Goal: Information Seeking & Learning: Learn about a topic

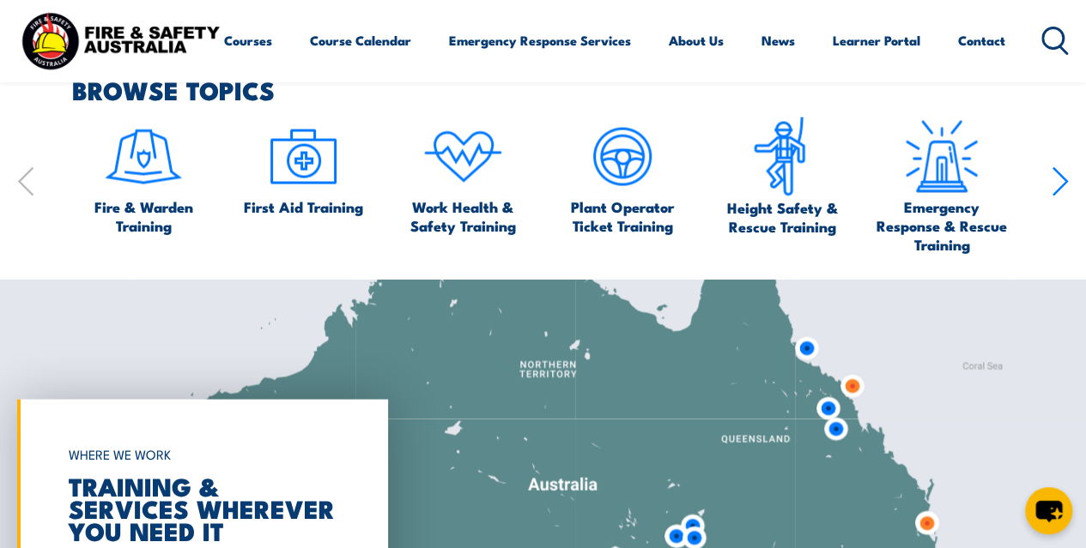
scroll to position [1609, 0]
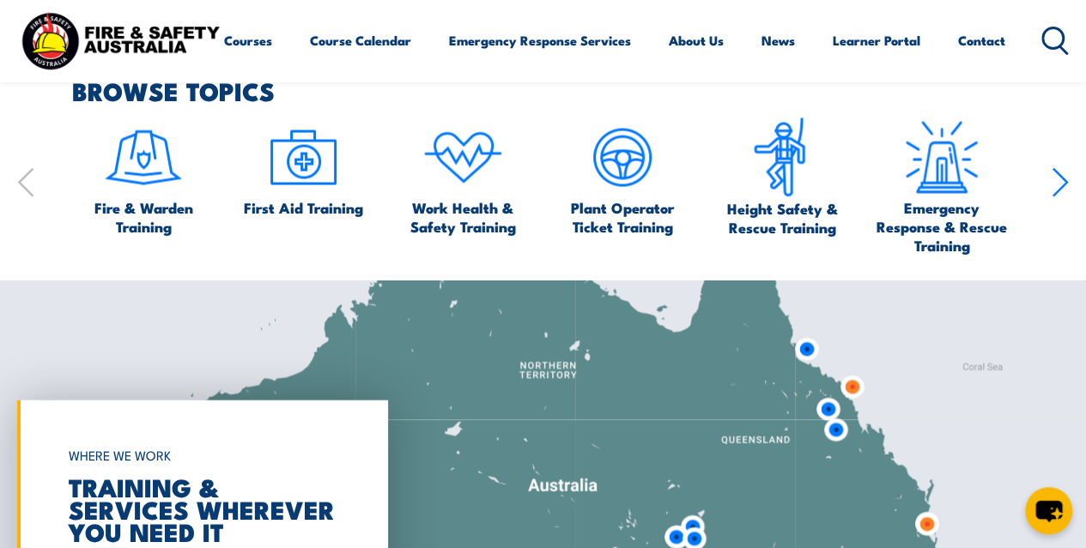
click at [137, 221] on span "Fire & Warden Training" at bounding box center [143, 216] width 143 height 38
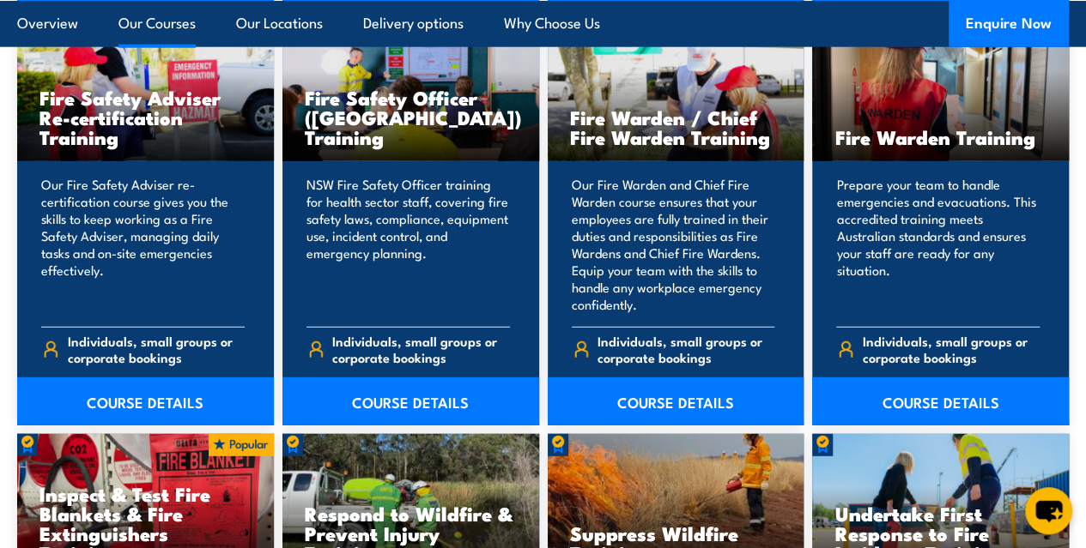
scroll to position [2269, 0]
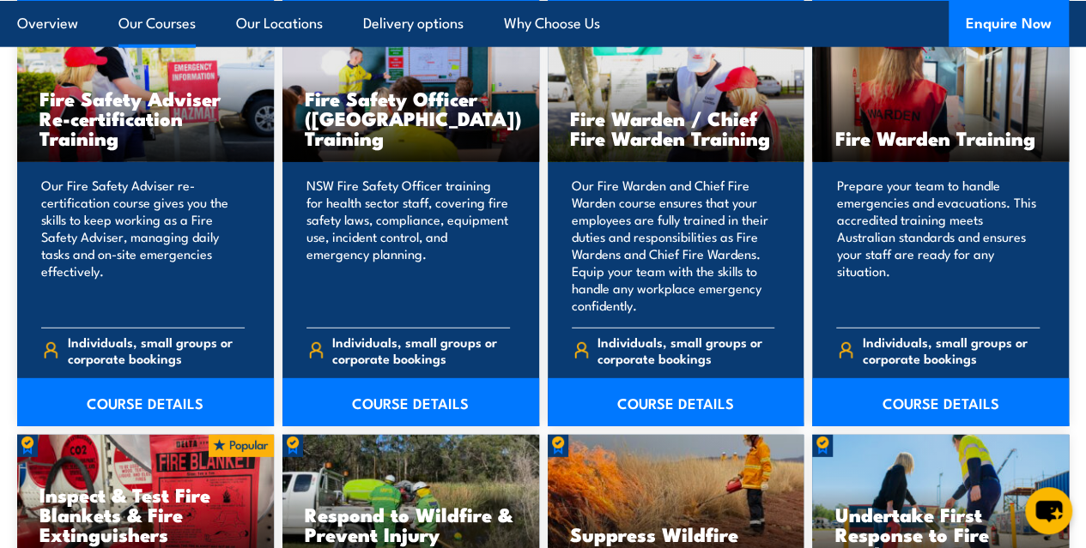
click at [656, 427] on link "COURSE DETAILS" at bounding box center [676, 403] width 257 height 48
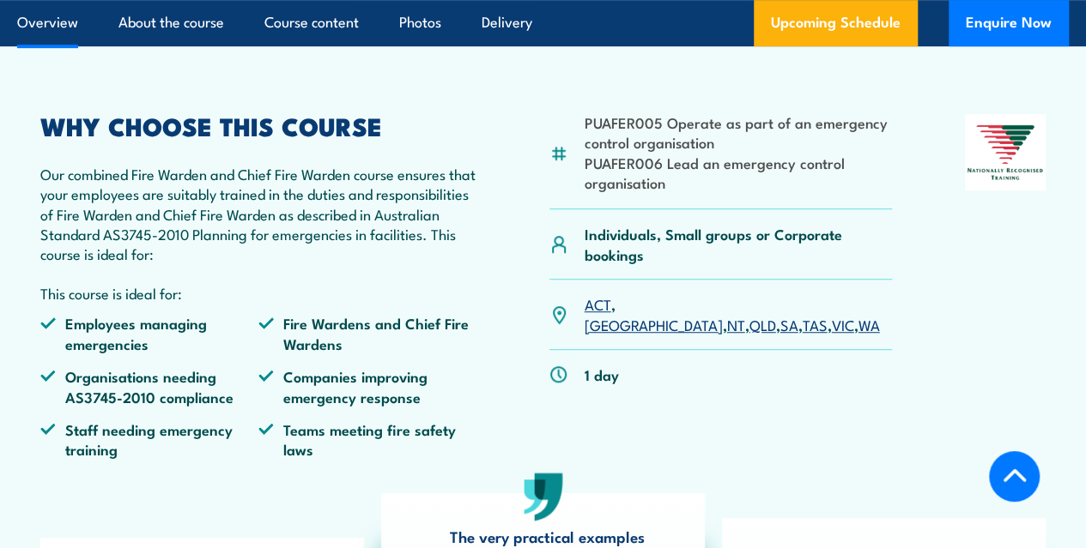
scroll to position [486, 0]
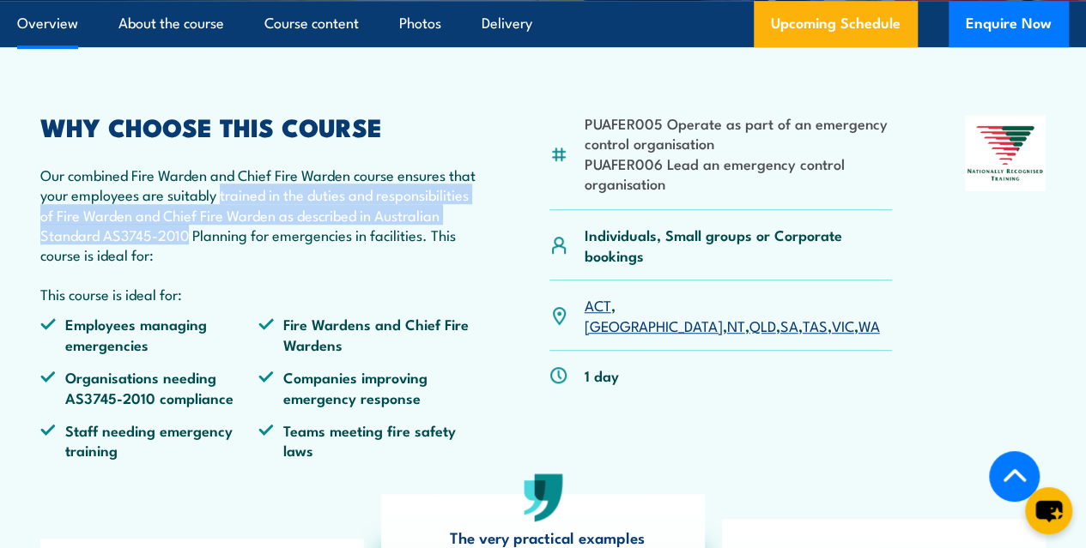
drag, startPoint x: 258, startPoint y: 276, endPoint x: 249, endPoint y: 245, distance: 32.1
click at [249, 245] on p "Our combined Fire Warden and Chief Fire Warden course ensures that your employe…" at bounding box center [258, 215] width 436 height 100
copy p "trained in the duties and responsibilities of Fire Warden and Chief Fire Warden…"
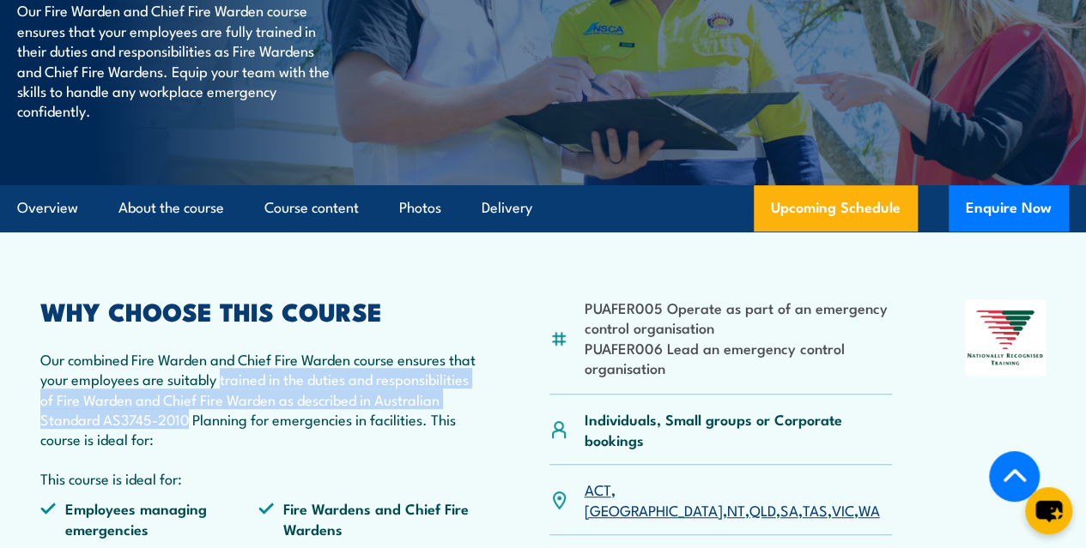
scroll to position [297, 0]
